Goal: Entertainment & Leisure: Consume media (video, audio)

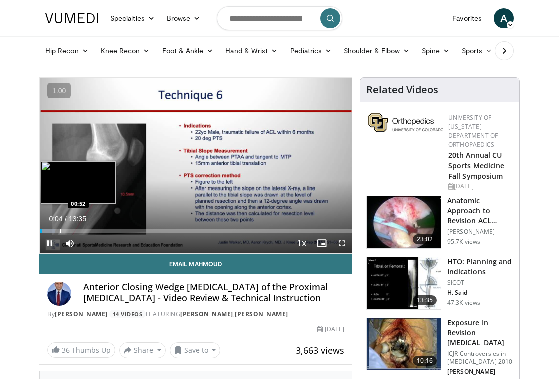
click at [60, 229] on div "Progress Bar" at bounding box center [60, 231] width 1 height 4
click at [76, 229] on div "Progress Bar" at bounding box center [76, 231] width 1 height 4
click at [54, 232] on div "Loaded : 17.01% 01:37 00:39" at bounding box center [196, 231] width 312 height 4
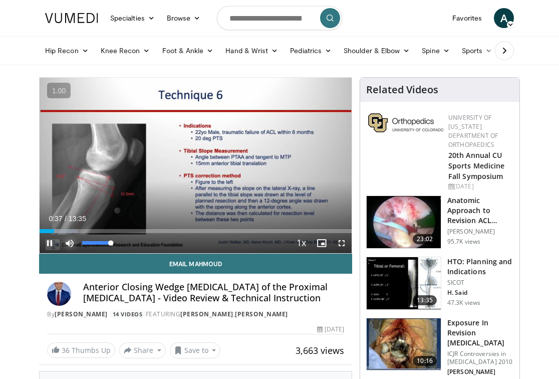
click at [67, 234] on span "Video Player" at bounding box center [70, 243] width 20 height 20
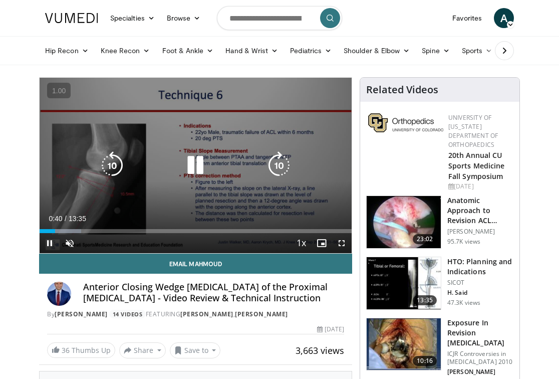
click at [132, 134] on div "10 seconds Tap to unmute" at bounding box center [196, 165] width 312 height 175
click at [207, 164] on icon "Video Player" at bounding box center [195, 165] width 28 height 28
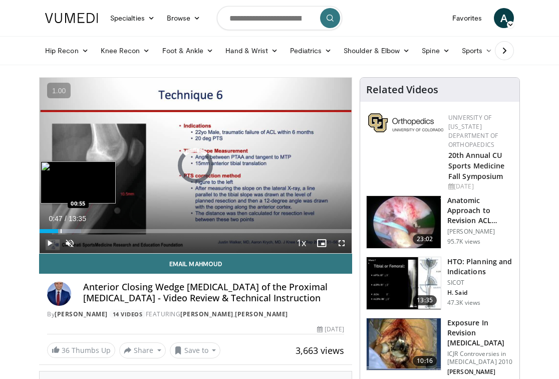
click at [61, 229] on div "Progress Bar" at bounding box center [61, 231] width 1 height 4
click at [73, 228] on div "Loaded : 14.58% 00:55 01:29" at bounding box center [196, 228] width 312 height 10
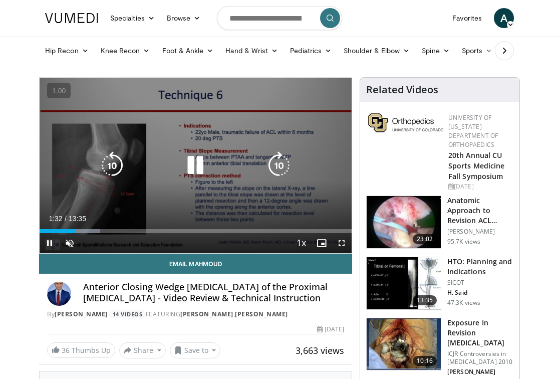
click at [131, 169] on div "Video Player" at bounding box center [195, 165] width 187 height 20
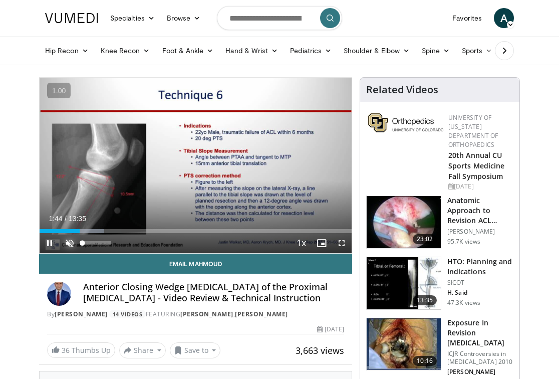
click at [70, 245] on span "Video Player" at bounding box center [70, 243] width 20 height 20
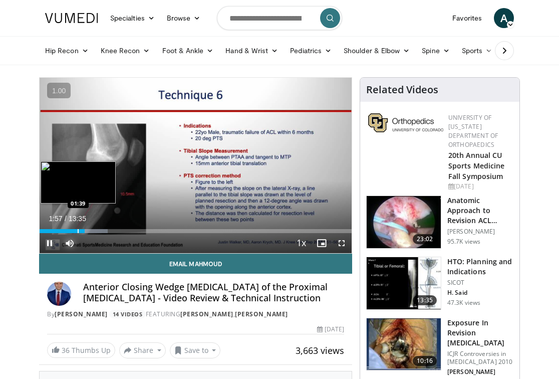
click at [78, 229] on div "Progress Bar" at bounding box center [78, 231] width 1 height 4
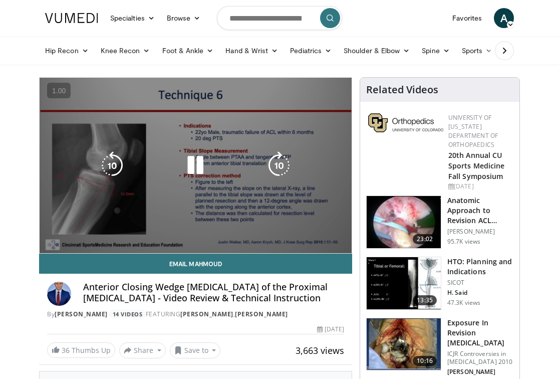
click at [70, 229] on video-js "**********" at bounding box center [196, 165] width 312 height 175
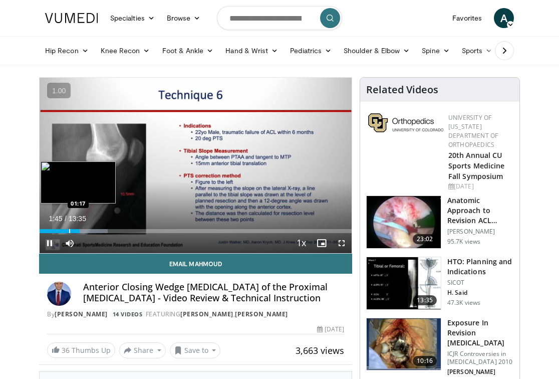
click at [69, 230] on div "Progress Bar" at bounding box center [69, 231] width 1 height 4
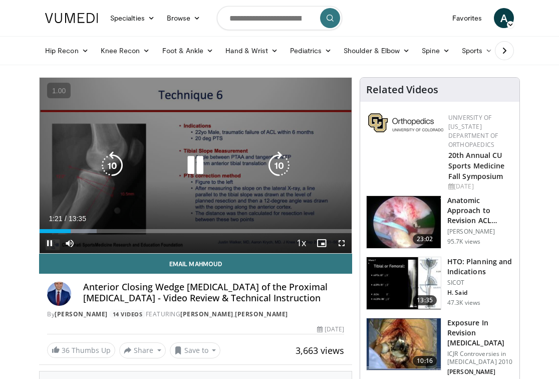
click at [108, 174] on icon "Video Player" at bounding box center [112, 165] width 28 height 28
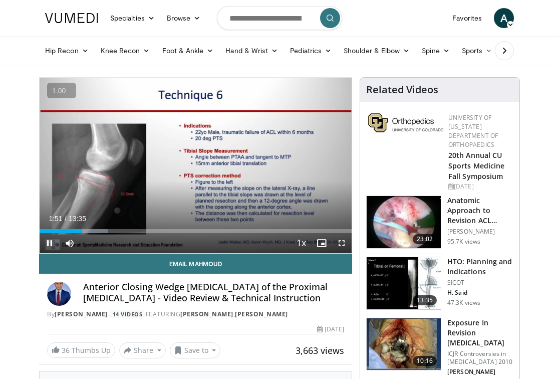
click at [0, 0] on button "+" at bounding box center [0, 0] width 0 height 0
click at [0, 0] on button "»" at bounding box center [0, 0] width 0 height 0
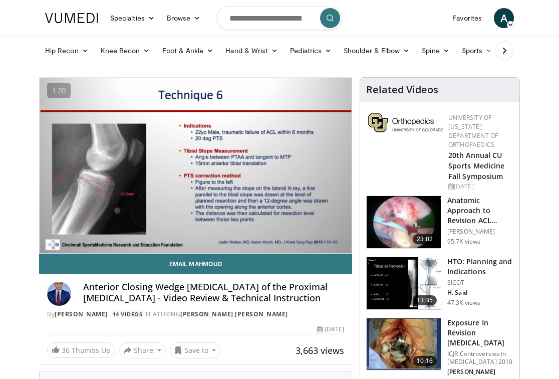
click at [115, 172] on div "20 seconds Tap to unmute" at bounding box center [196, 165] width 312 height 175
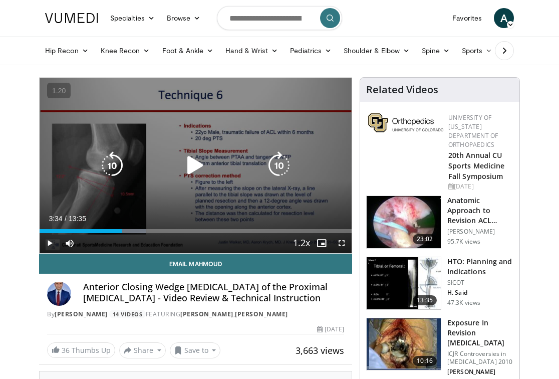
click at [115, 172] on icon "Video Player" at bounding box center [112, 165] width 28 height 28
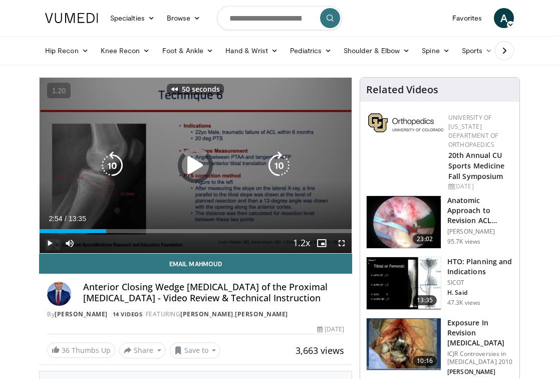
click at [115, 172] on icon "Video Player" at bounding box center [112, 165] width 28 height 28
click at [282, 169] on icon "Video Player" at bounding box center [279, 165] width 28 height 28
click at [189, 165] on icon "Video Player" at bounding box center [195, 165] width 28 height 28
click at [177, 205] on div "10 seconds Tap to unmute" at bounding box center [196, 165] width 312 height 175
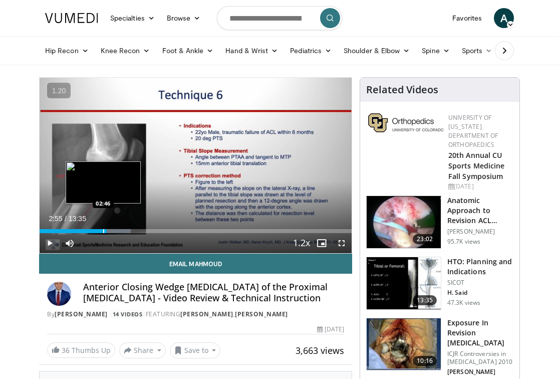
click at [103, 232] on div "Progress Bar" at bounding box center [103, 231] width 1 height 4
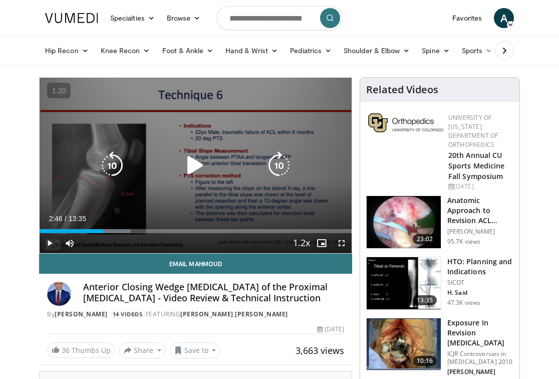
click at [196, 175] on icon "Video Player" at bounding box center [195, 165] width 28 height 28
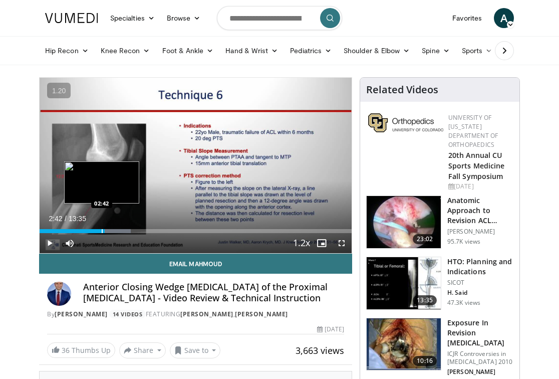
click at [102, 232] on div "Progress Bar" at bounding box center [102, 231] width 1 height 4
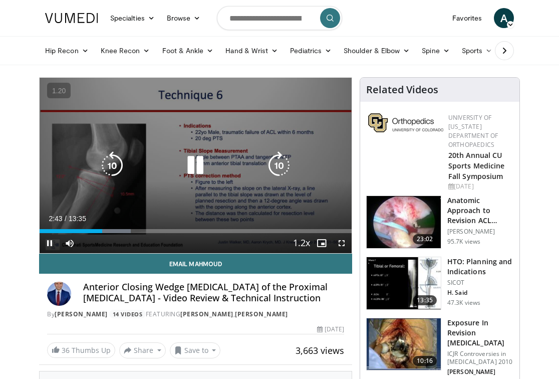
click at [152, 183] on div "10 seconds Tap to unmute" at bounding box center [196, 165] width 312 height 175
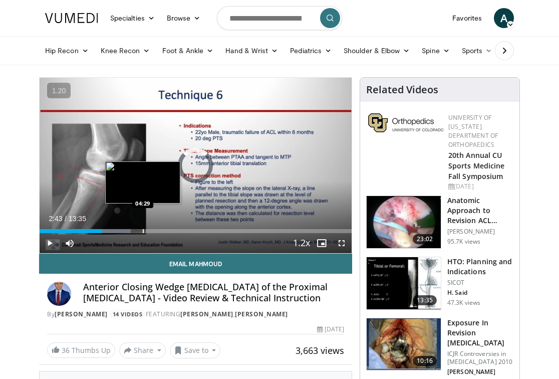
click at [143, 231] on div "Progress Bar" at bounding box center [143, 231] width 1 height 4
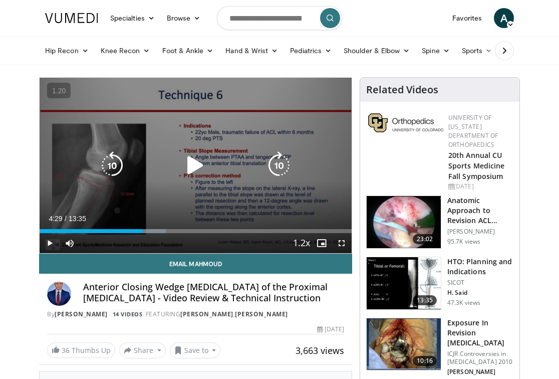
click at [197, 166] on icon "Video Player" at bounding box center [195, 165] width 28 height 28
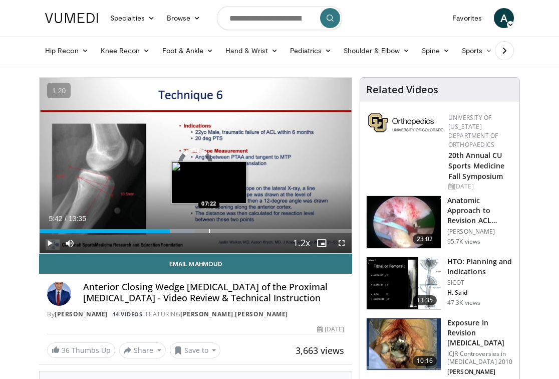
click at [209, 228] on div "Loaded : 49.84% 05:42 07:22" at bounding box center [196, 228] width 312 height 10
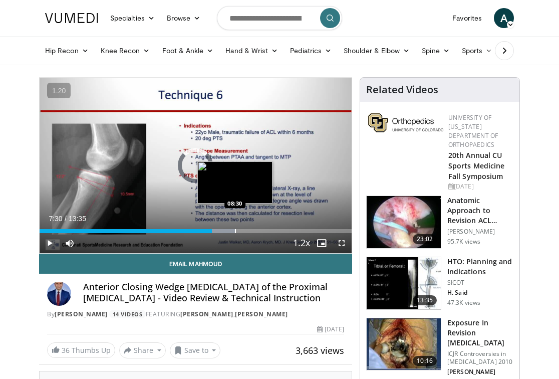
click at [235, 231] on div "Progress Bar" at bounding box center [235, 231] width 1 height 4
click at [237, 228] on div "Loaded : 70.51% 08:34 08:36" at bounding box center [196, 228] width 312 height 10
click at [230, 231] on div "Progress Bar" at bounding box center [230, 231] width 1 height 4
click at [225, 230] on div "Progress Bar" at bounding box center [225, 231] width 1 height 4
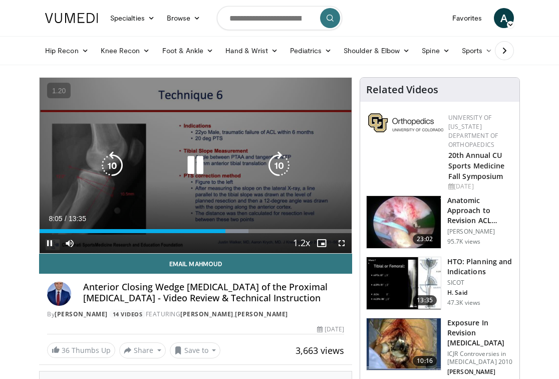
click at [227, 194] on div "10 seconds Tap to unmute" at bounding box center [196, 165] width 312 height 175
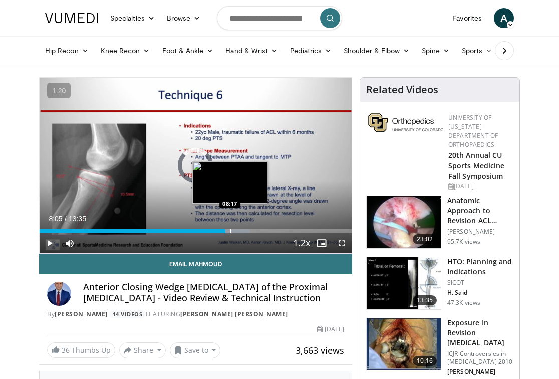
click at [230, 229] on div "Progress Bar" at bounding box center [230, 231] width 1 height 4
